Goal: Check status: Check status

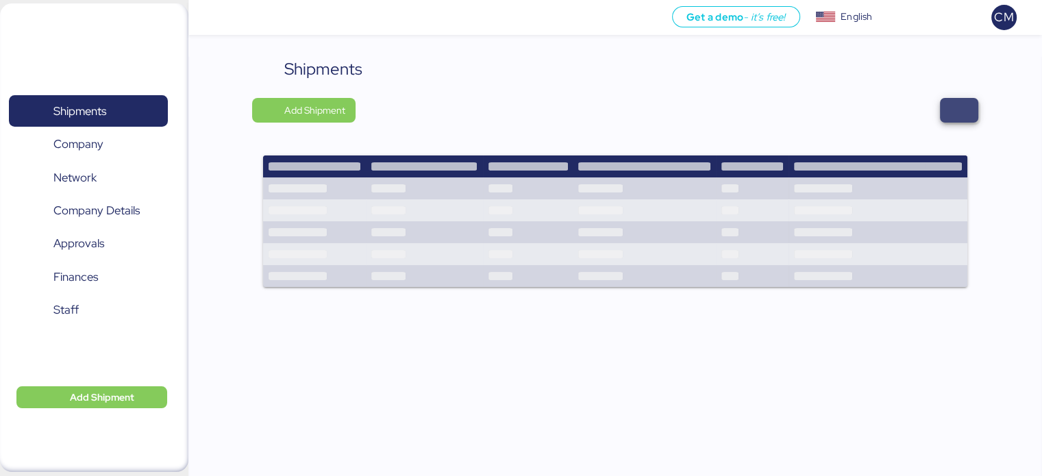
click at [953, 120] on span "button" at bounding box center [959, 110] width 38 height 25
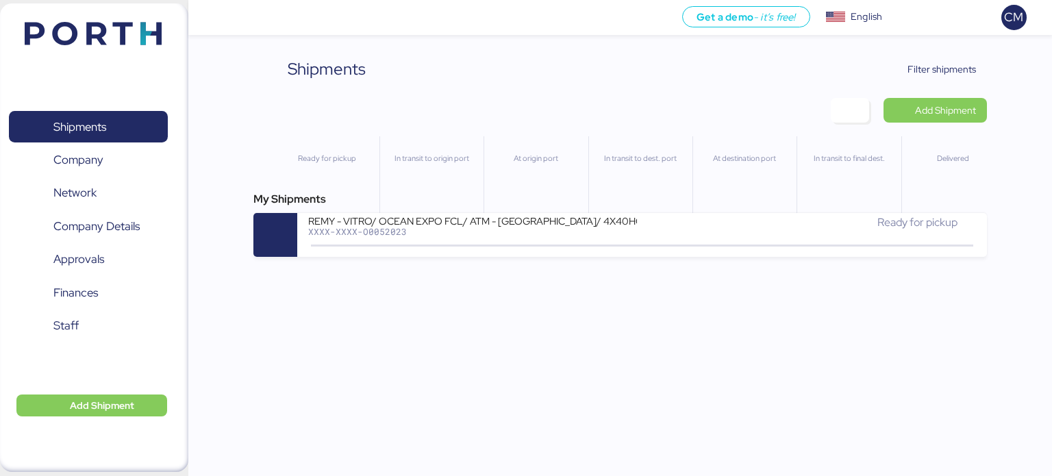
click at [913, 52] on div "Shipments Clear Filters Filter shipments Add Shipment Ready for pickup In trans…" at bounding box center [526, 128] width 1052 height 257
click at [922, 64] on span "Filter shipments" at bounding box center [942, 69] width 69 height 16
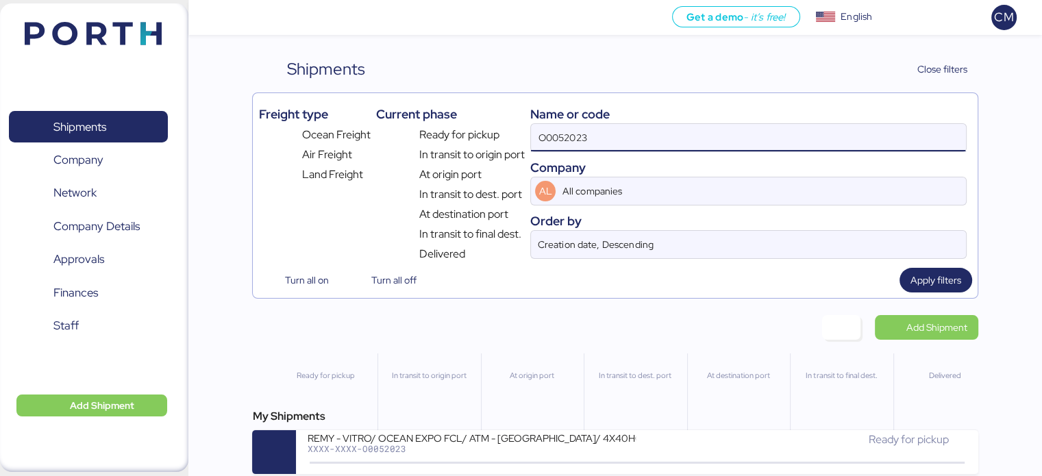
click at [665, 145] on input "O0052023" at bounding box center [748, 137] width 434 height 27
paste input "O0052093"
type input "O0052093"
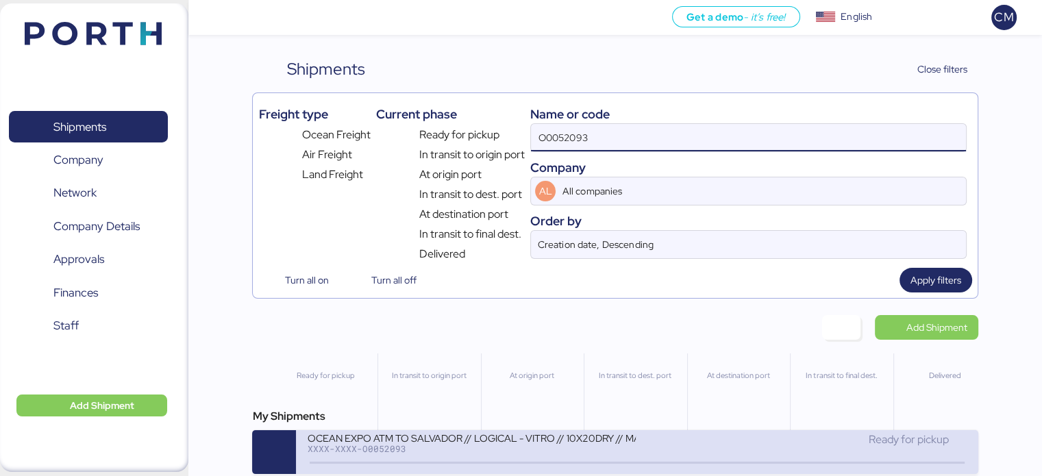
click at [471, 444] on div "XXXX-XXXX-O0052093" at bounding box center [471, 449] width 329 height 10
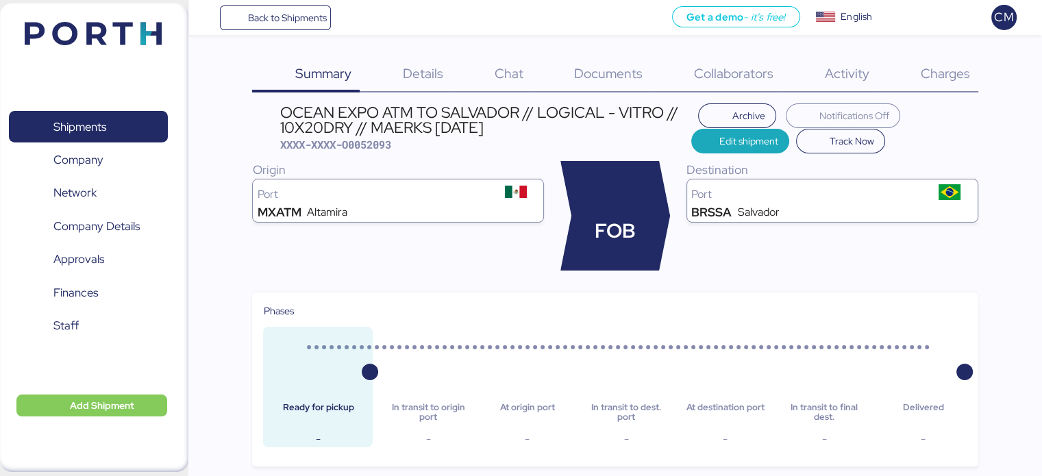
click at [927, 77] on span "Charges" at bounding box center [944, 73] width 49 height 18
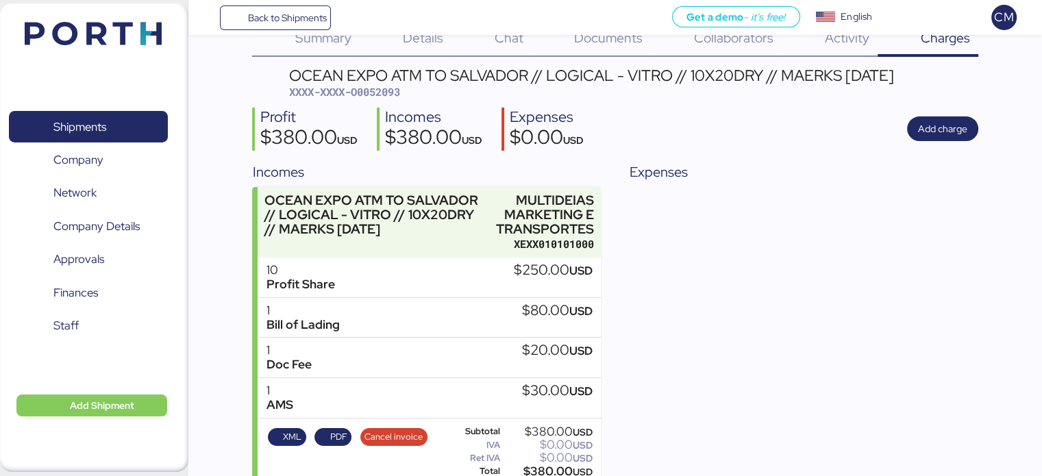
scroll to position [55, 0]
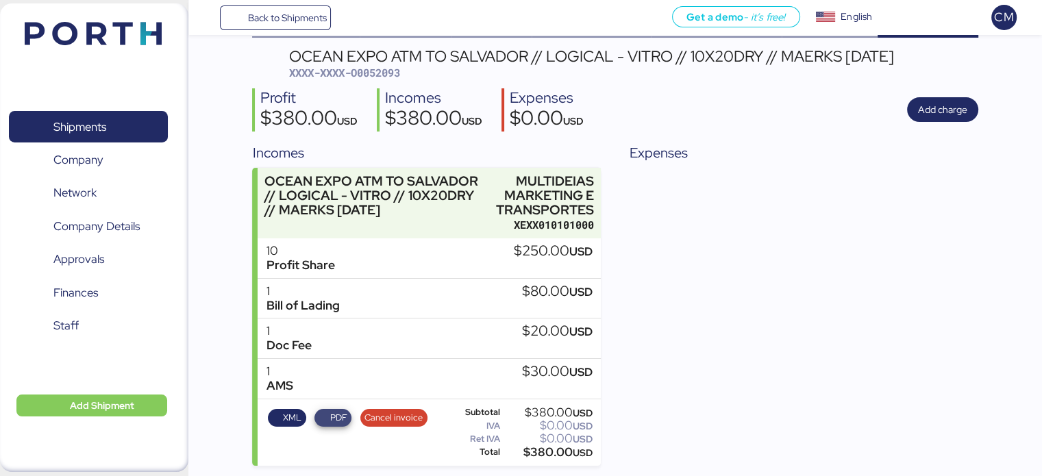
click at [347, 417] on span "PDF" at bounding box center [332, 418] width 37 height 18
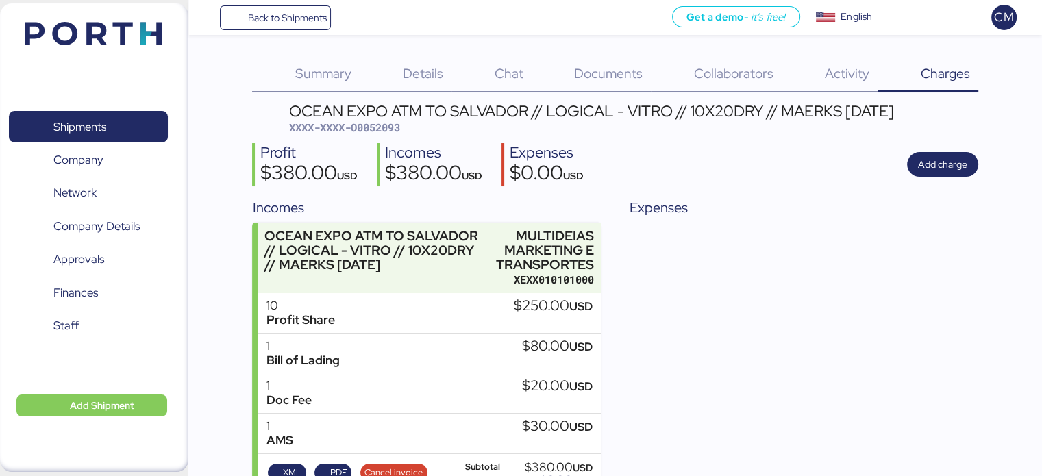
scroll to position [0, 0]
click at [377, 131] on span "XXXX-XXXX-O0052093" at bounding box center [344, 128] width 111 height 14
copy span "O0052093"
